Goal: Task Accomplishment & Management: Use online tool/utility

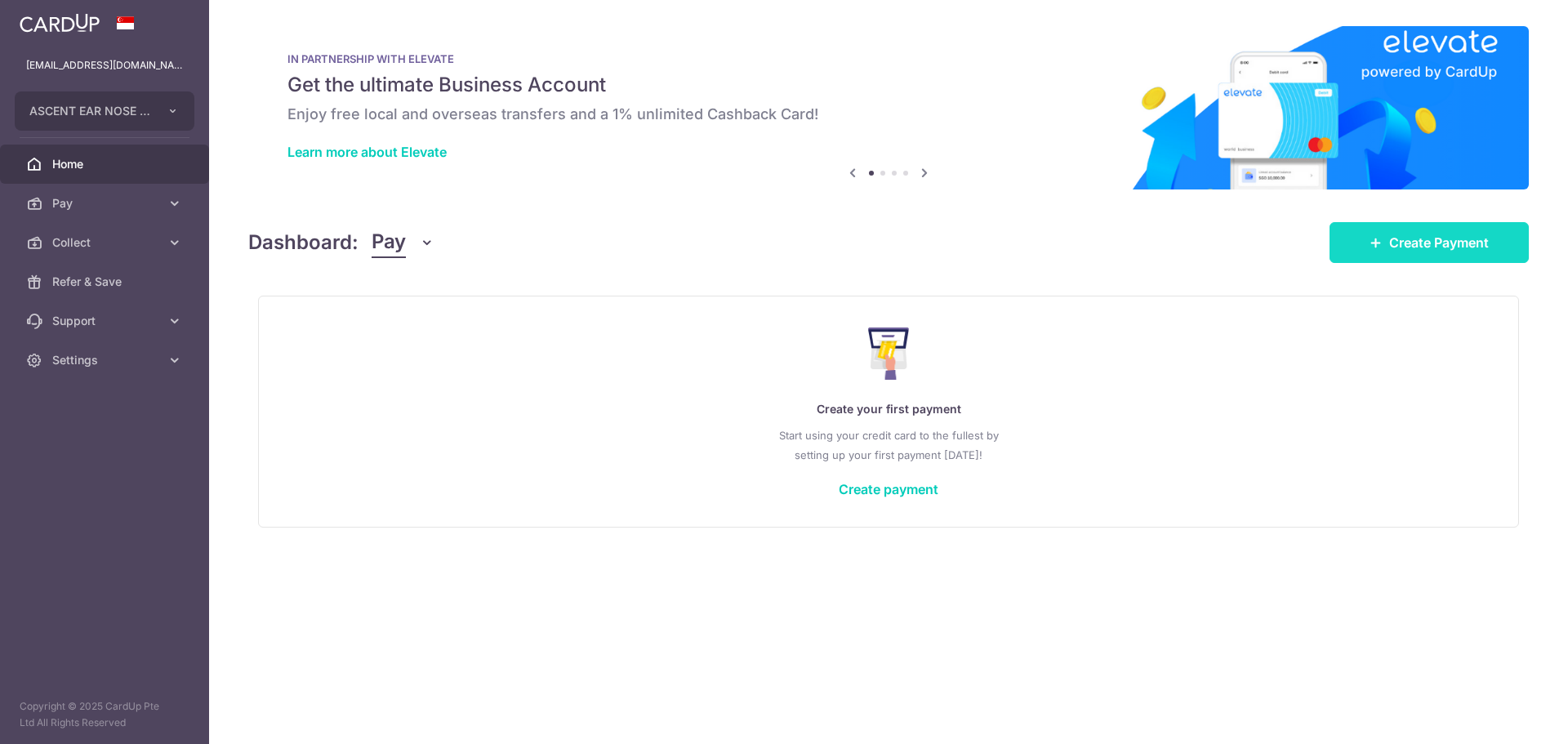
click at [1501, 231] on link "Create Payment" at bounding box center [1429, 243] width 199 height 41
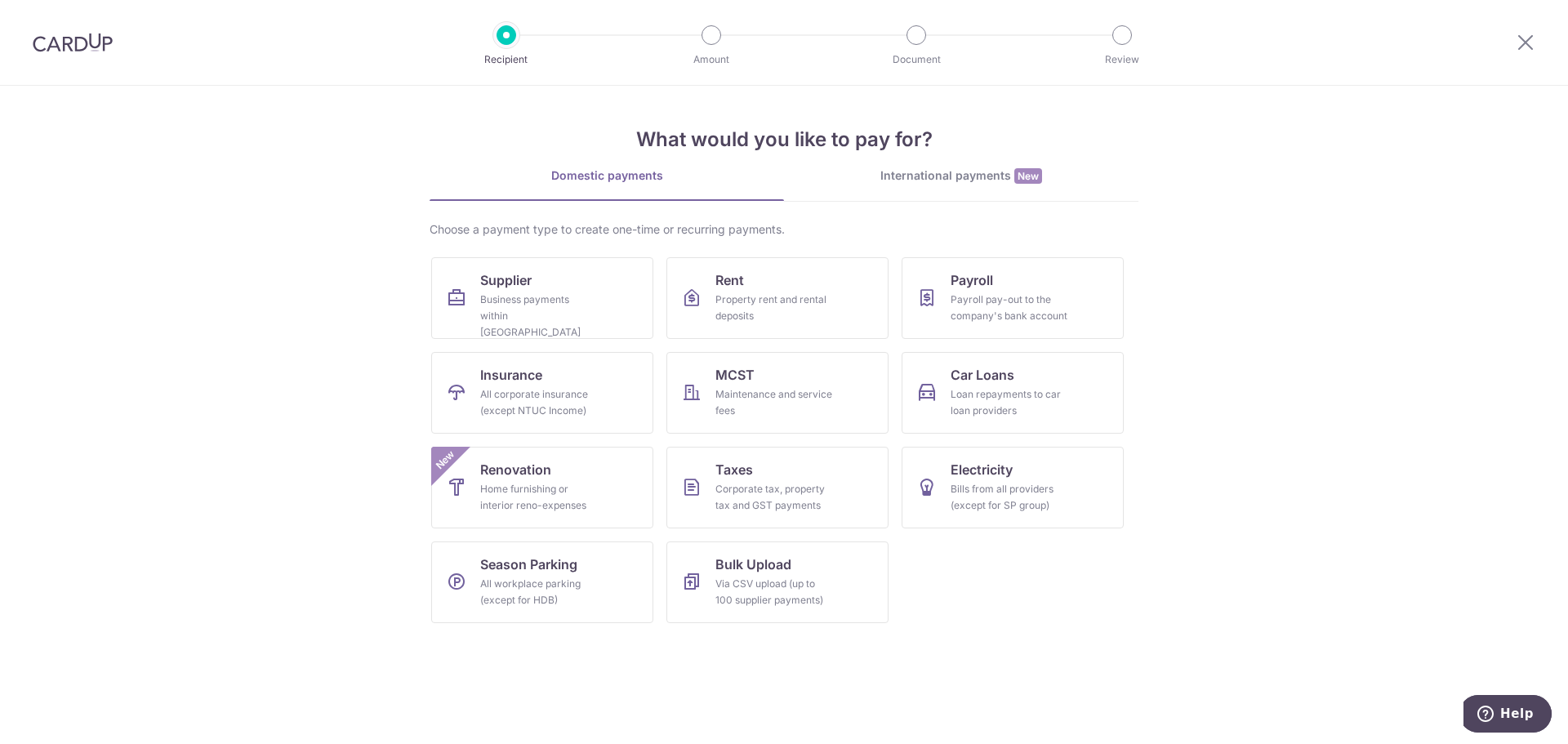
click at [1536, 35] on div at bounding box center [1525, 42] width 85 height 85
click at [1525, 23] on div at bounding box center [1525, 42] width 85 height 85
click at [1528, 64] on div at bounding box center [1525, 42] width 85 height 85
click at [1525, 49] on icon at bounding box center [1525, 42] width 20 height 21
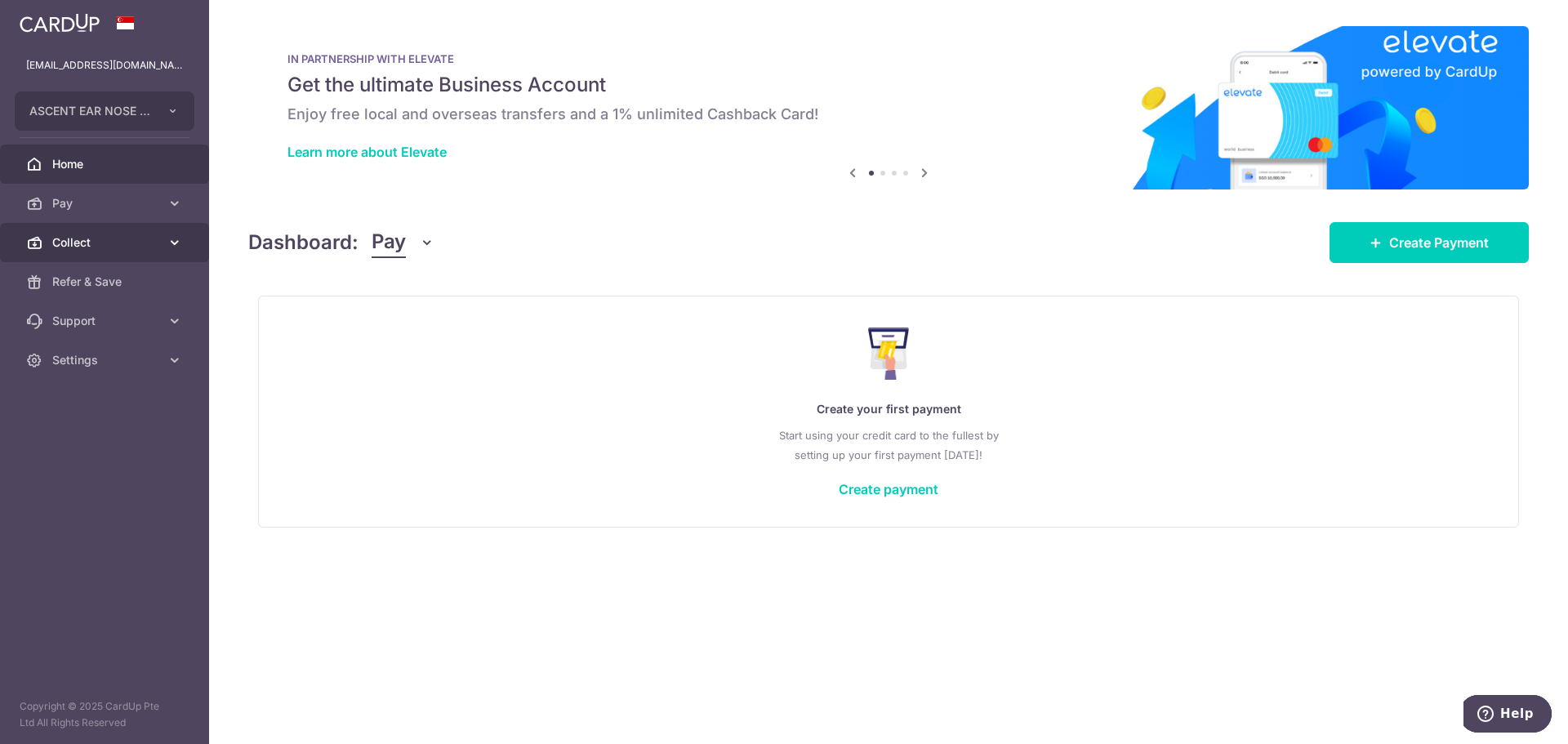
click at [87, 242] on span "Collect" at bounding box center [106, 243] width 108 height 16
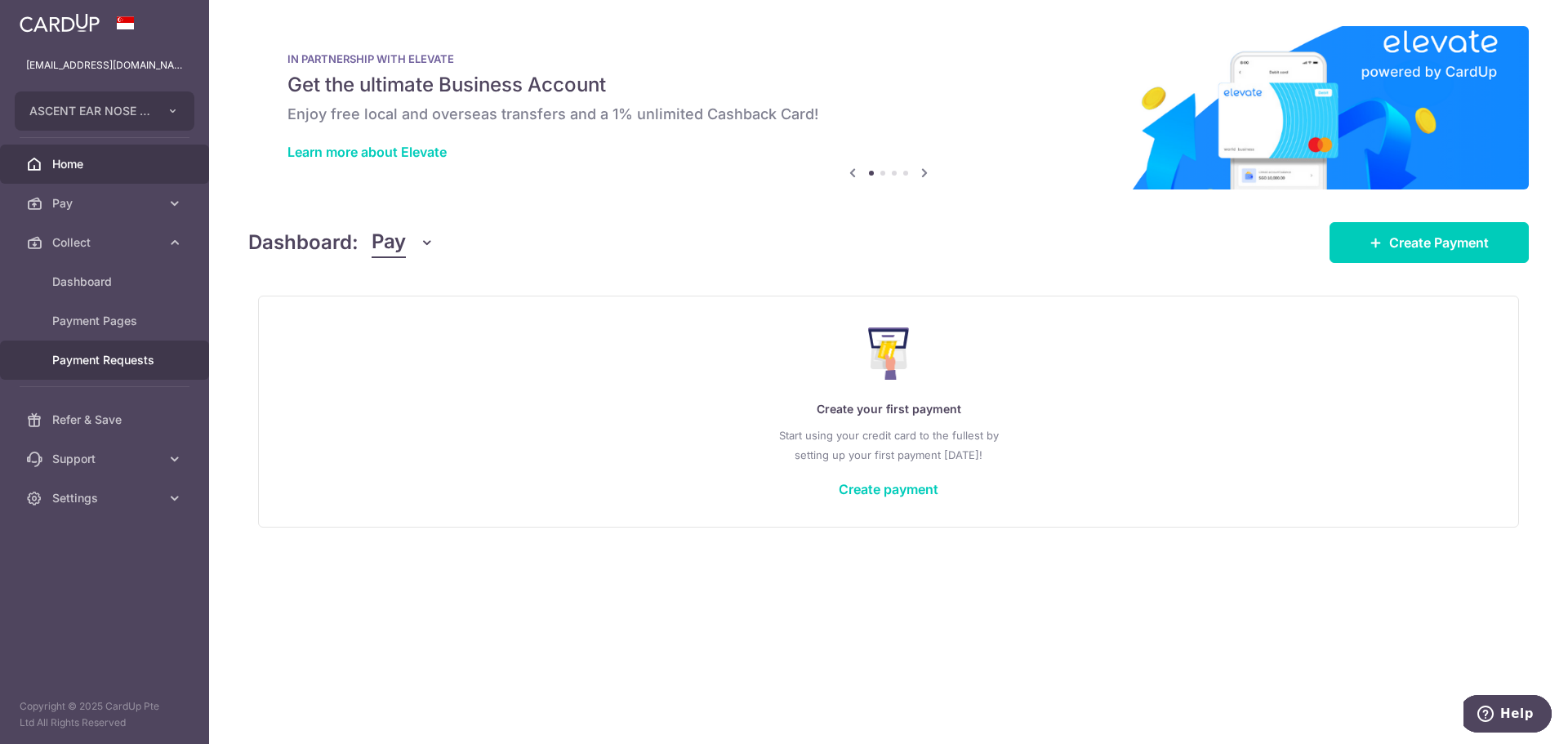
click at [97, 366] on span "Payment Requests" at bounding box center [106, 360] width 108 height 16
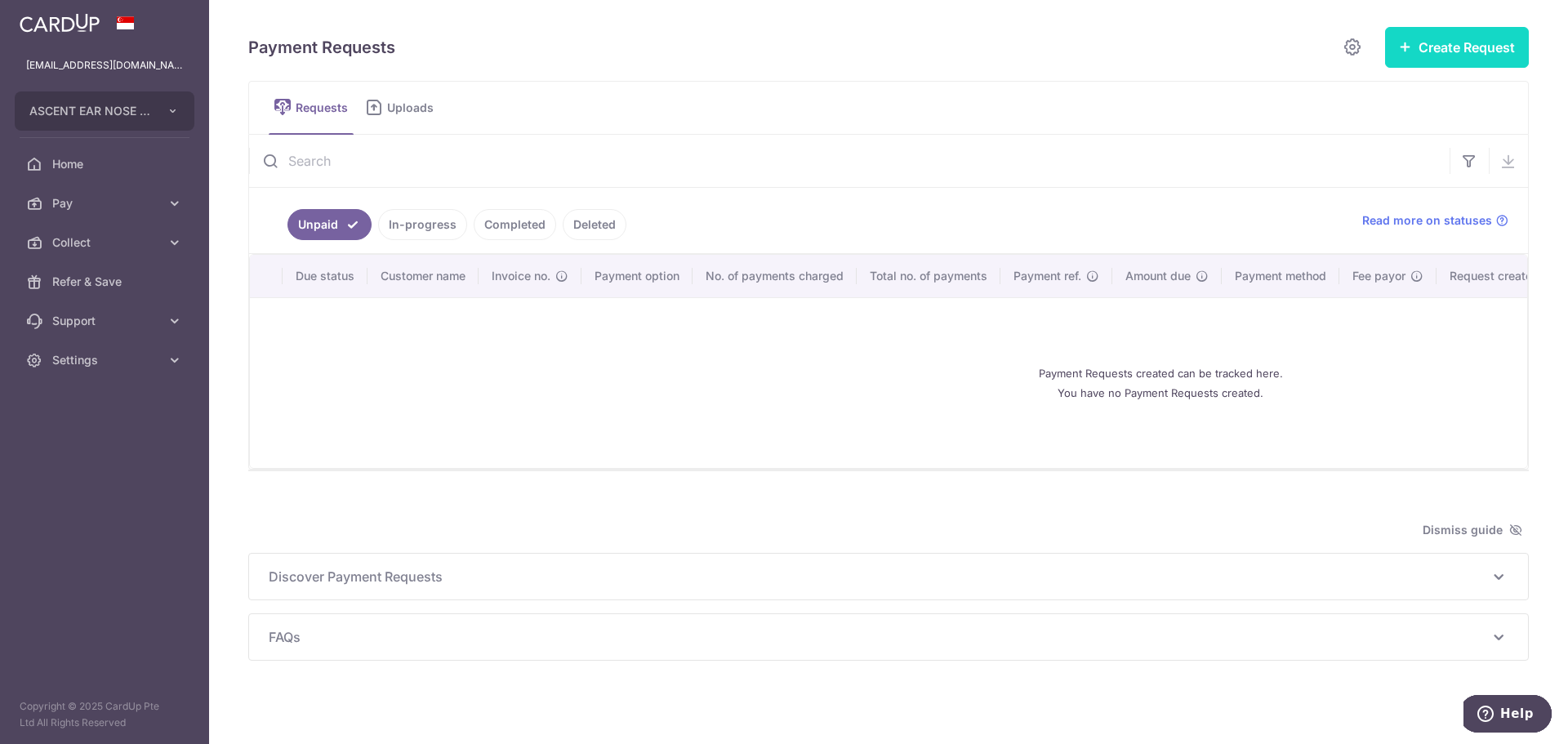
click at [1483, 48] on button "Create Request" at bounding box center [1457, 48] width 143 height 41
click at [395, 220] on link "In-progress" at bounding box center [423, 225] width 89 height 31
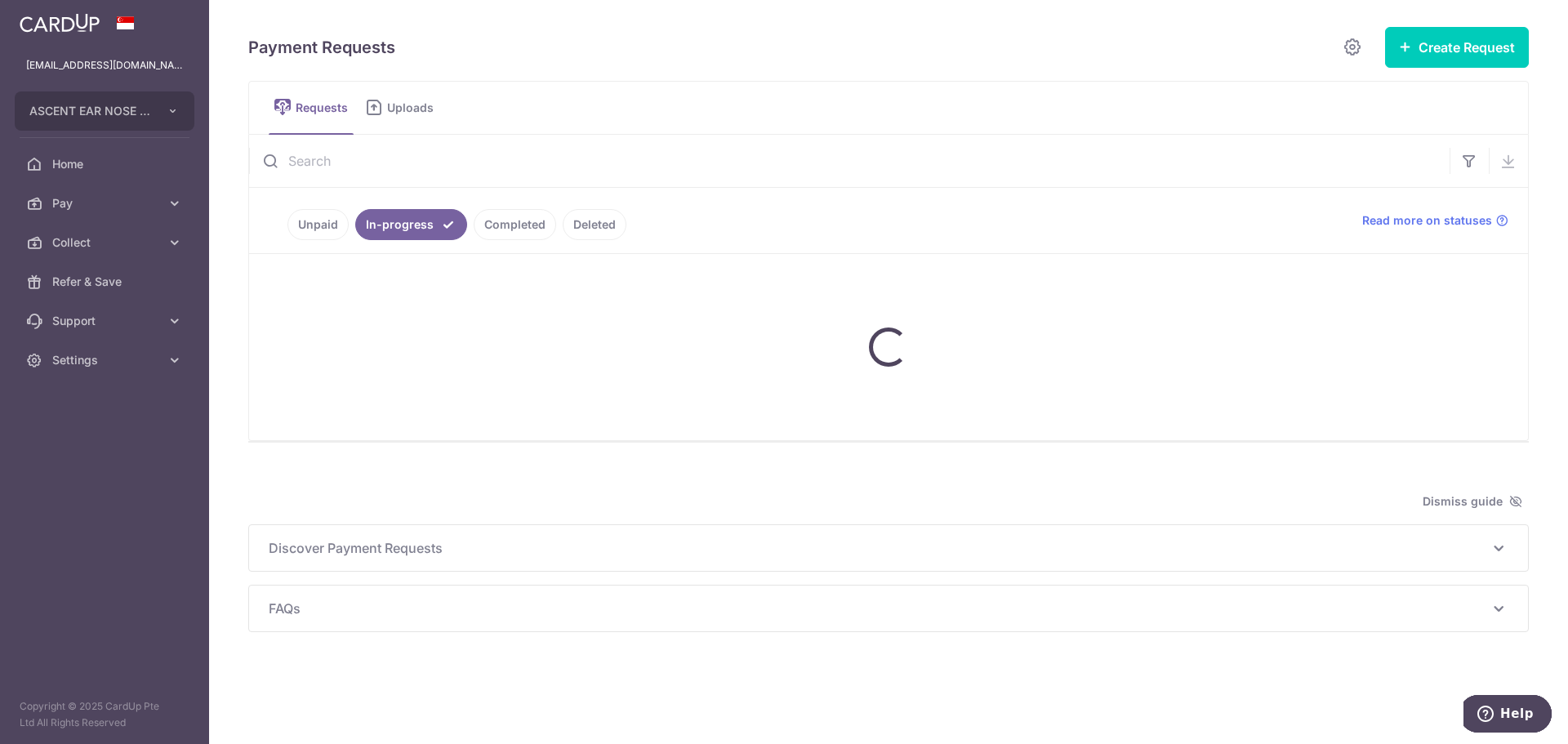
click at [509, 220] on link "Completed" at bounding box center [515, 225] width 83 height 31
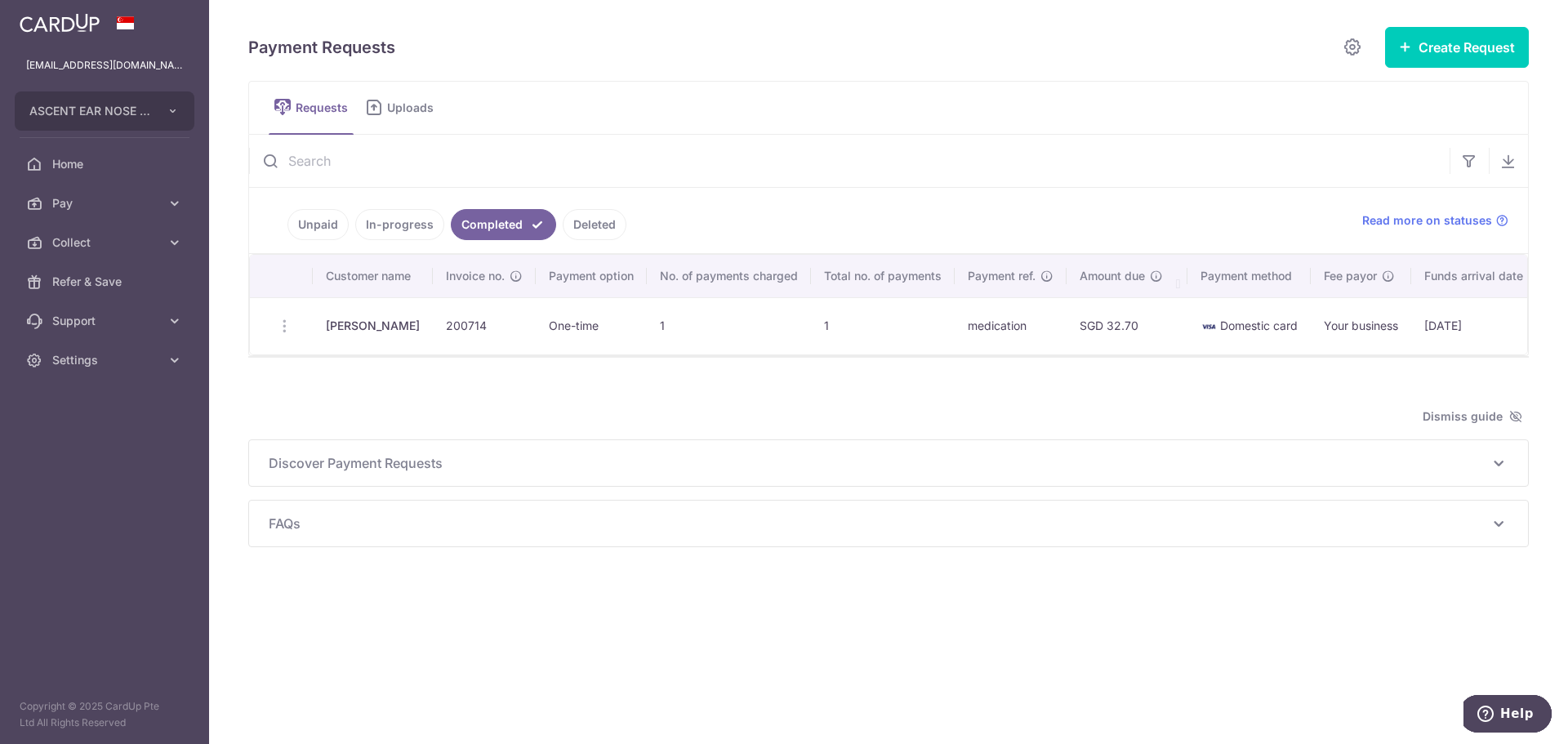
click at [578, 231] on link "Deleted" at bounding box center [594, 225] width 64 height 31
